Goal: Find specific page/section: Find specific page/section

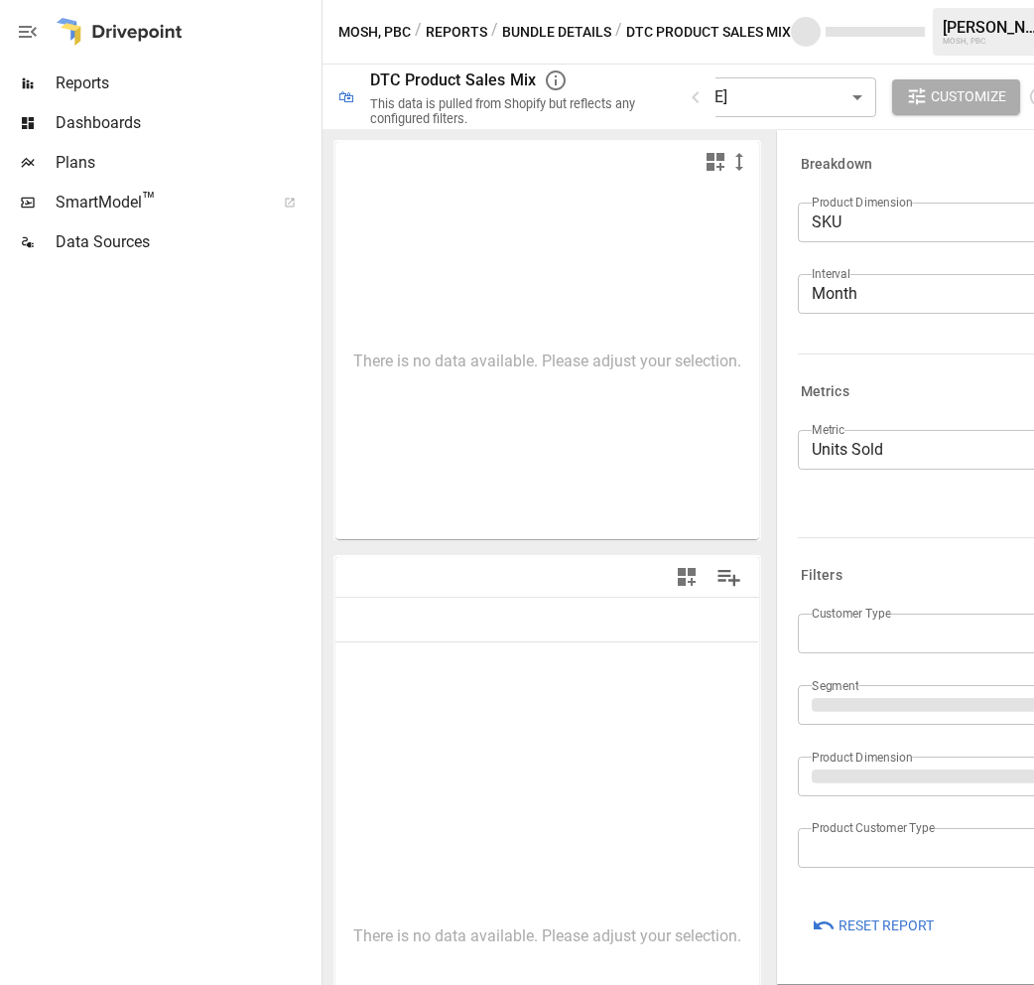
click at [83, 83] on span "Reports" at bounding box center [187, 83] width 262 height 24
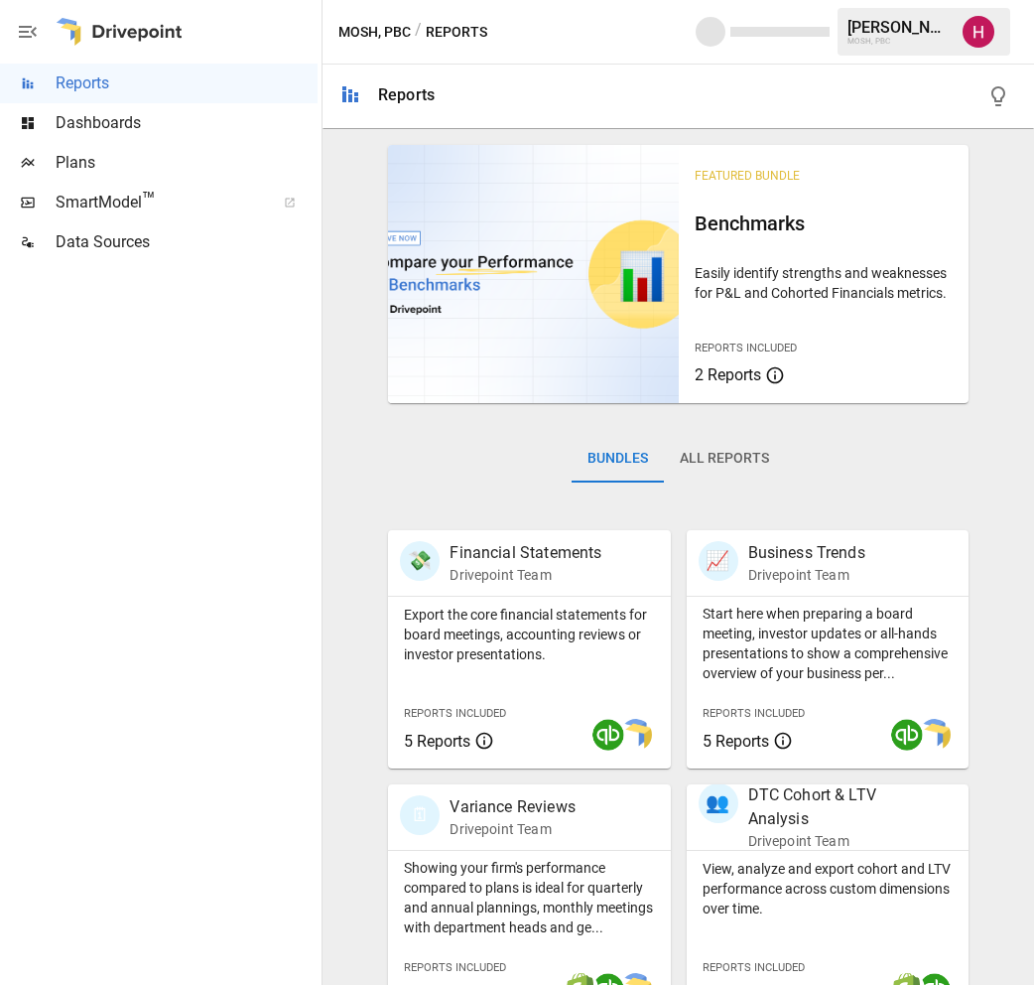
click at [27, 34] on icon "button" at bounding box center [28, 32] width 24 height 24
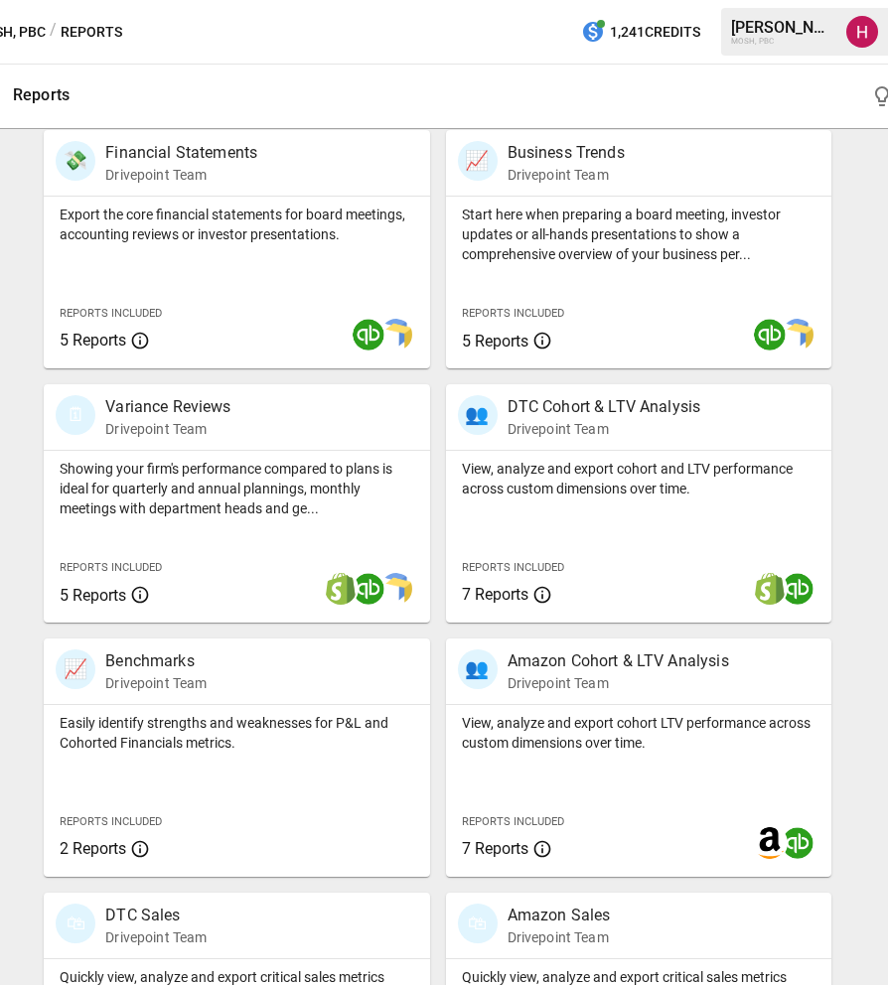
scroll to position [401, 0]
click at [159, 501] on p "Showing your firm's performance compared to plans is ideal for quarterly and an…" at bounding box center [236, 488] width 353 height 60
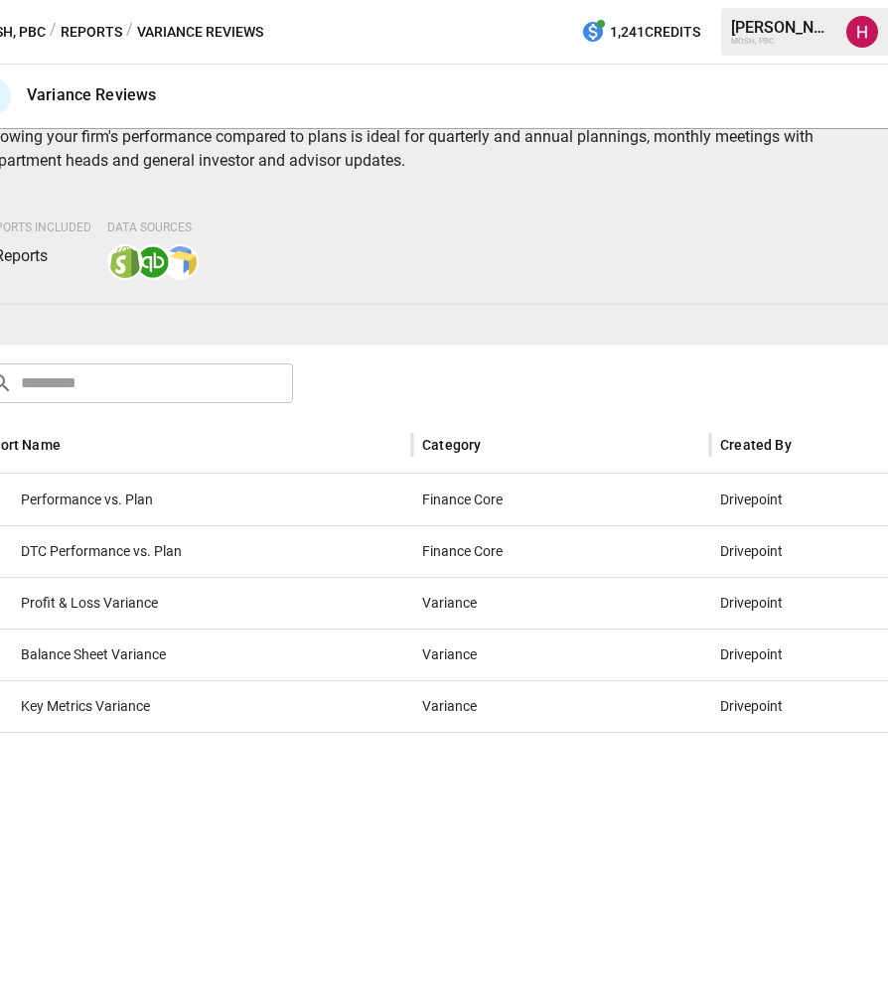
scroll to position [111, 0]
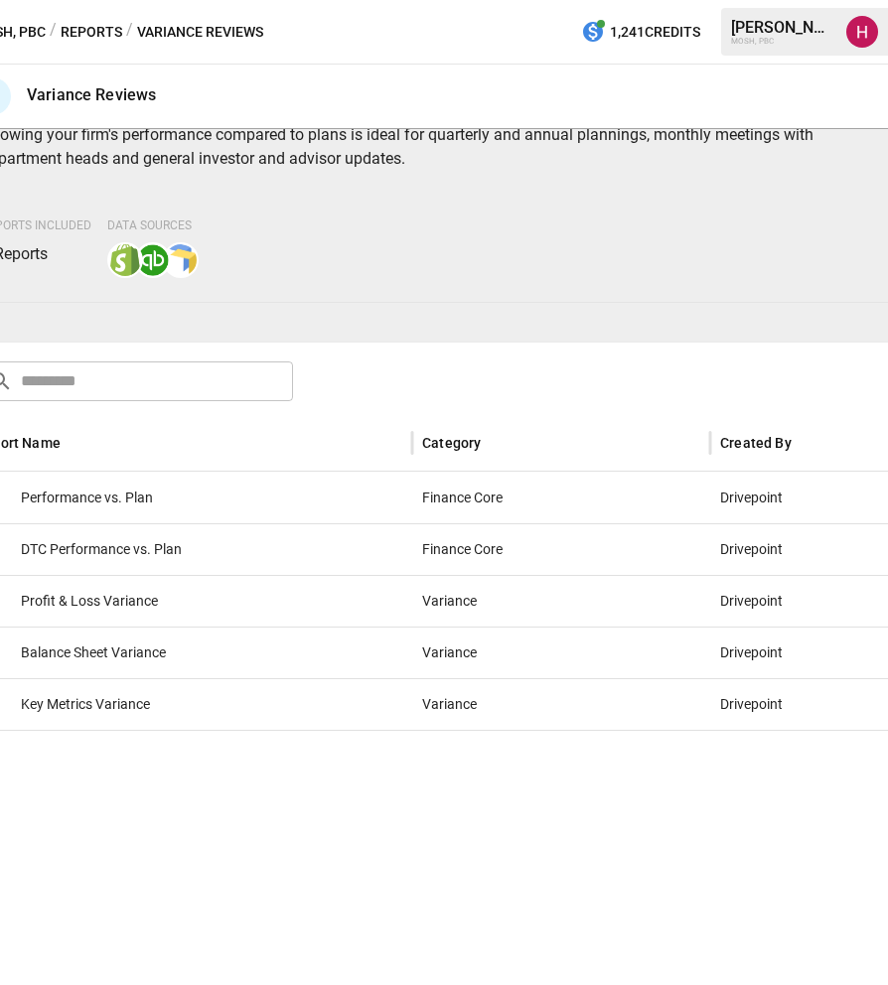
click at [139, 499] on span "Performance vs. Plan" at bounding box center [87, 498] width 132 height 51
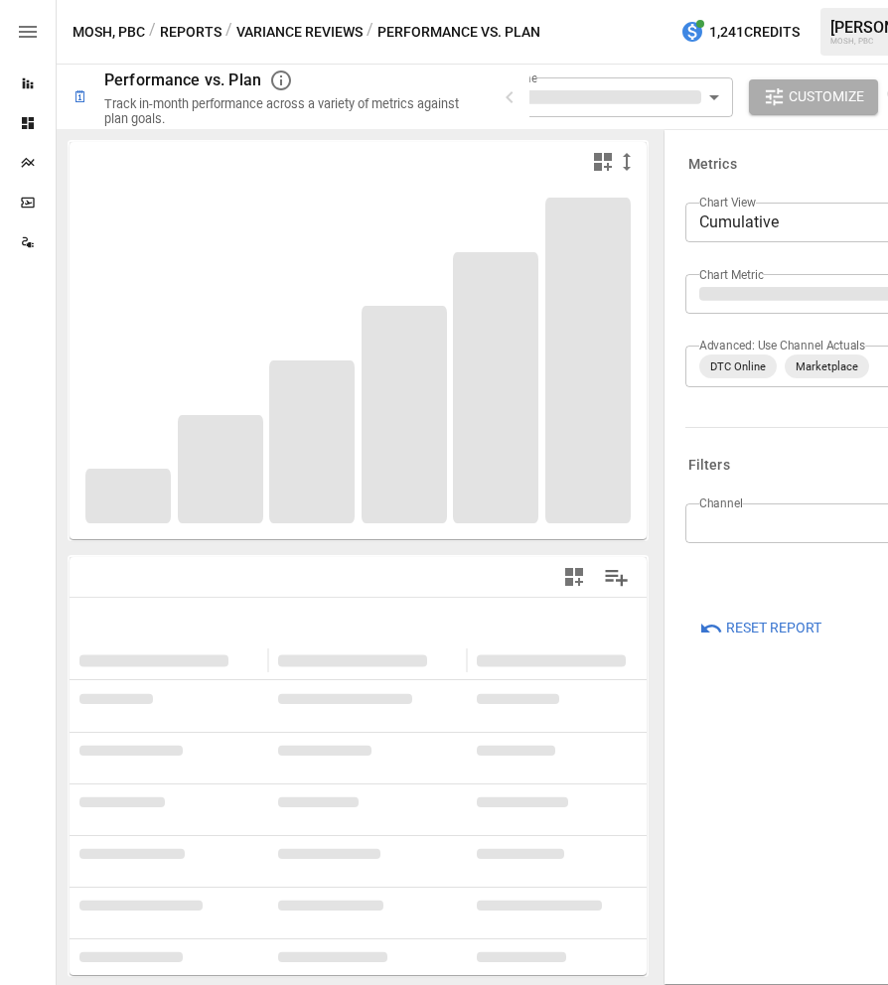
type input "**********"
